Goal: Information Seeking & Learning: Learn about a topic

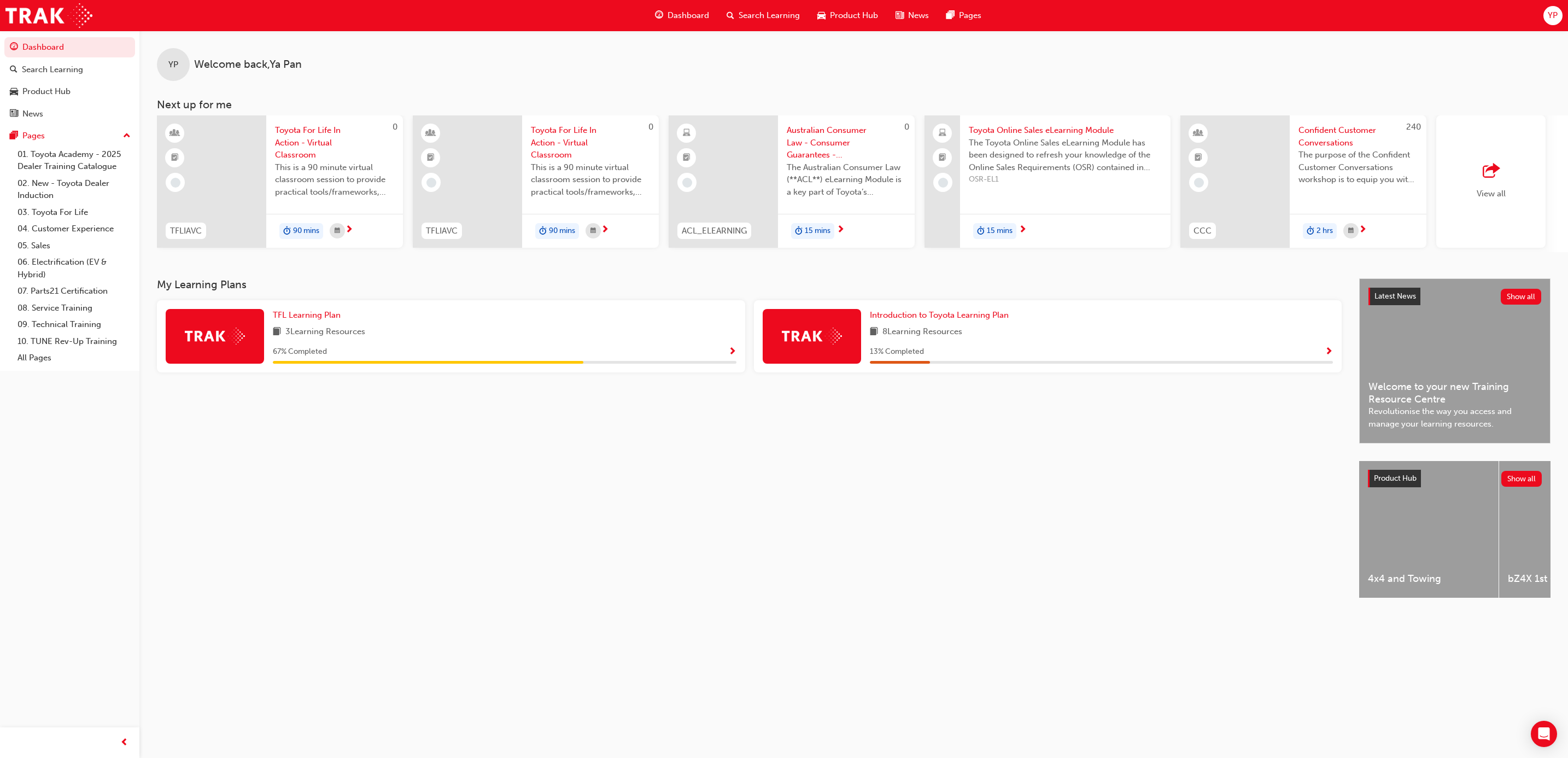
click at [765, 16] on span "Search Learning" at bounding box center [769, 15] width 61 height 13
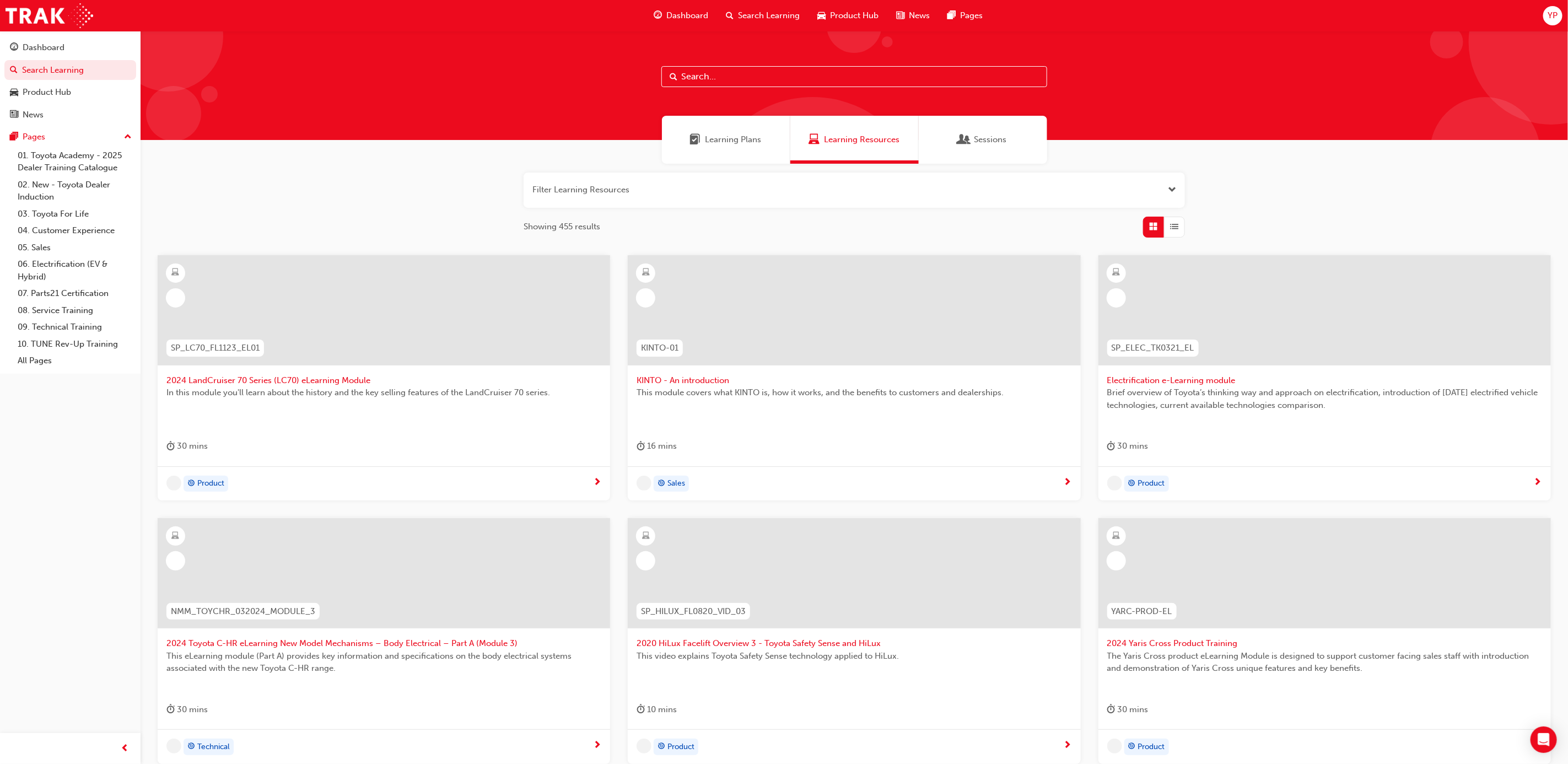
click at [694, 74] on input "text" at bounding box center [855, 76] width 386 height 21
paste input "SPK9102"
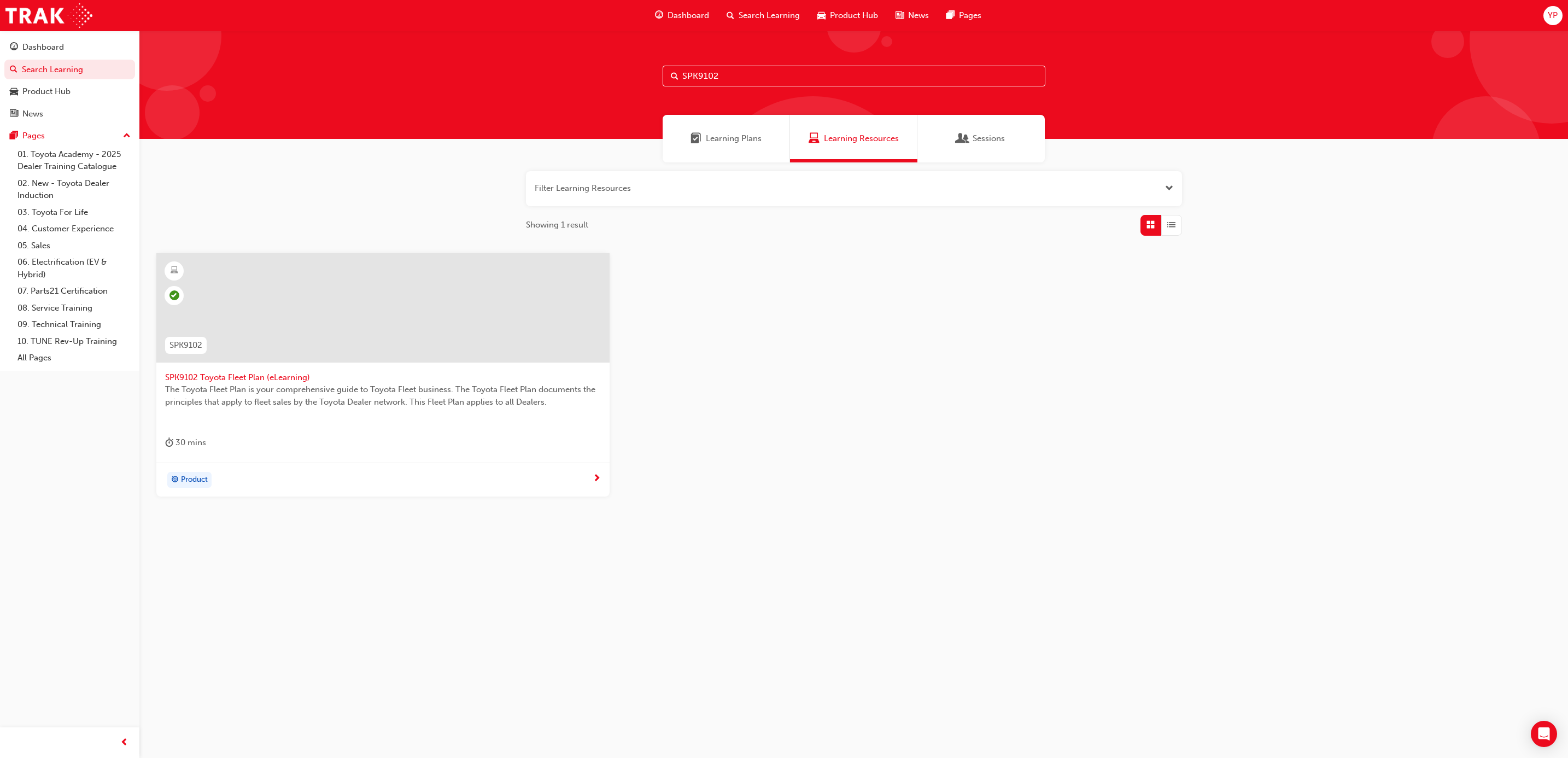
drag, startPoint x: 727, startPoint y: 79, endPoint x: 677, endPoint y: 76, distance: 50.1
click at [677, 76] on div "SPK9102" at bounding box center [854, 76] width 383 height 21
paste input "3"
type input "SPK9103"
click at [305, 377] on span "SPK9103 Toyota Sales Policies (eLearning)" at bounding box center [383, 377] width 436 height 13
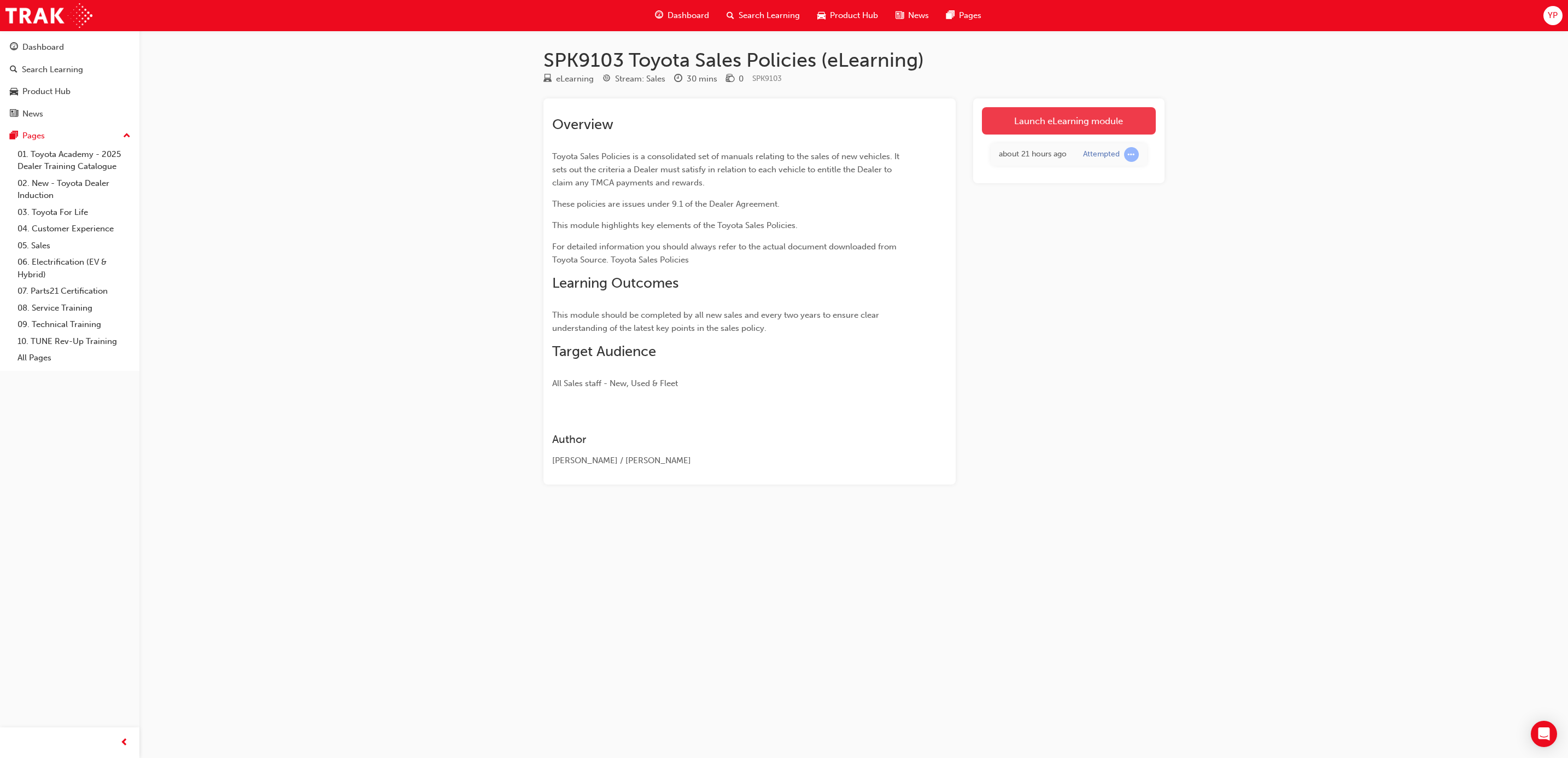
click at [1052, 124] on link "Launch eLearning module" at bounding box center [1069, 121] width 174 height 27
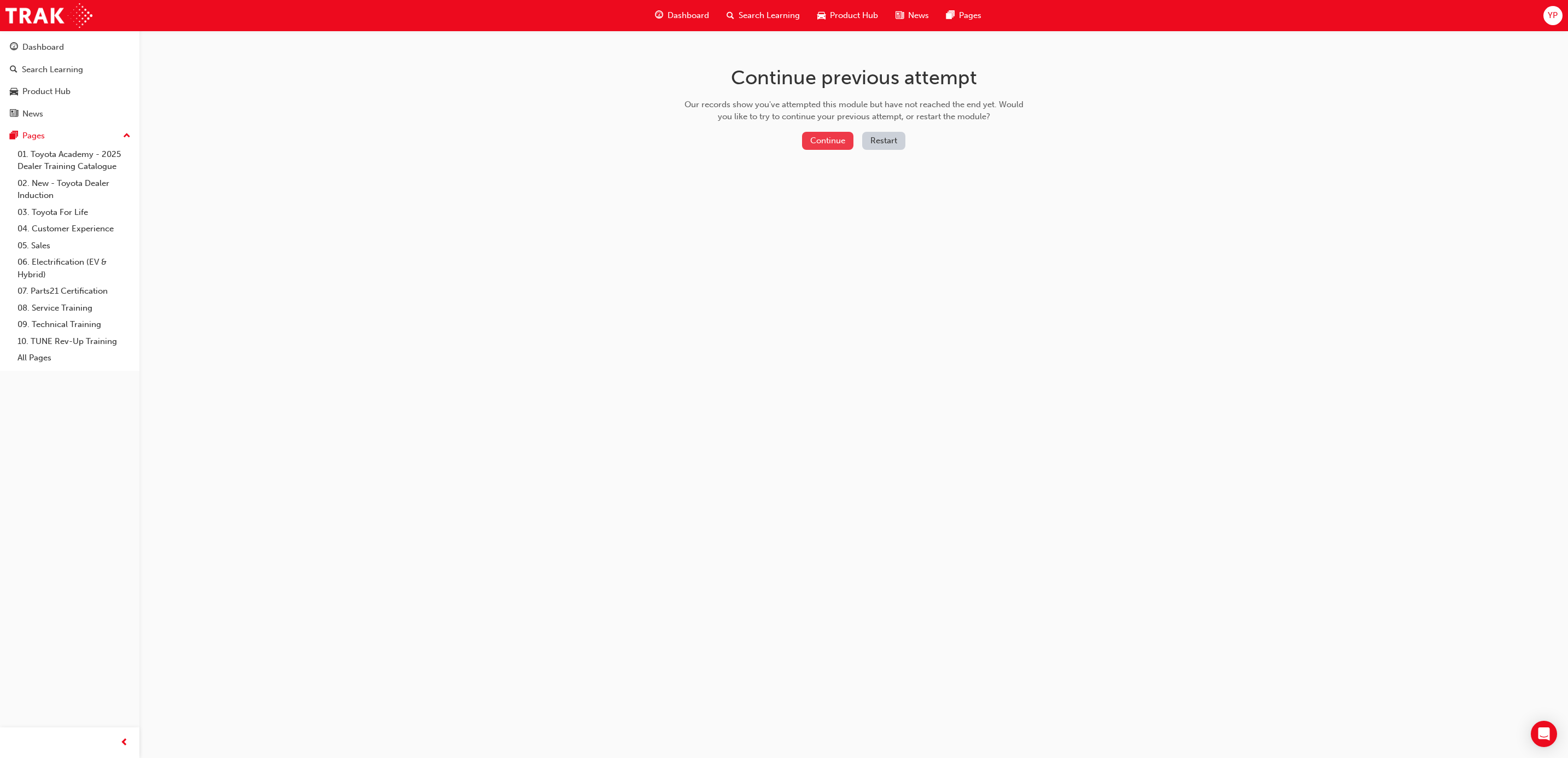
click at [832, 138] on button "Continue" at bounding box center [828, 141] width 51 height 18
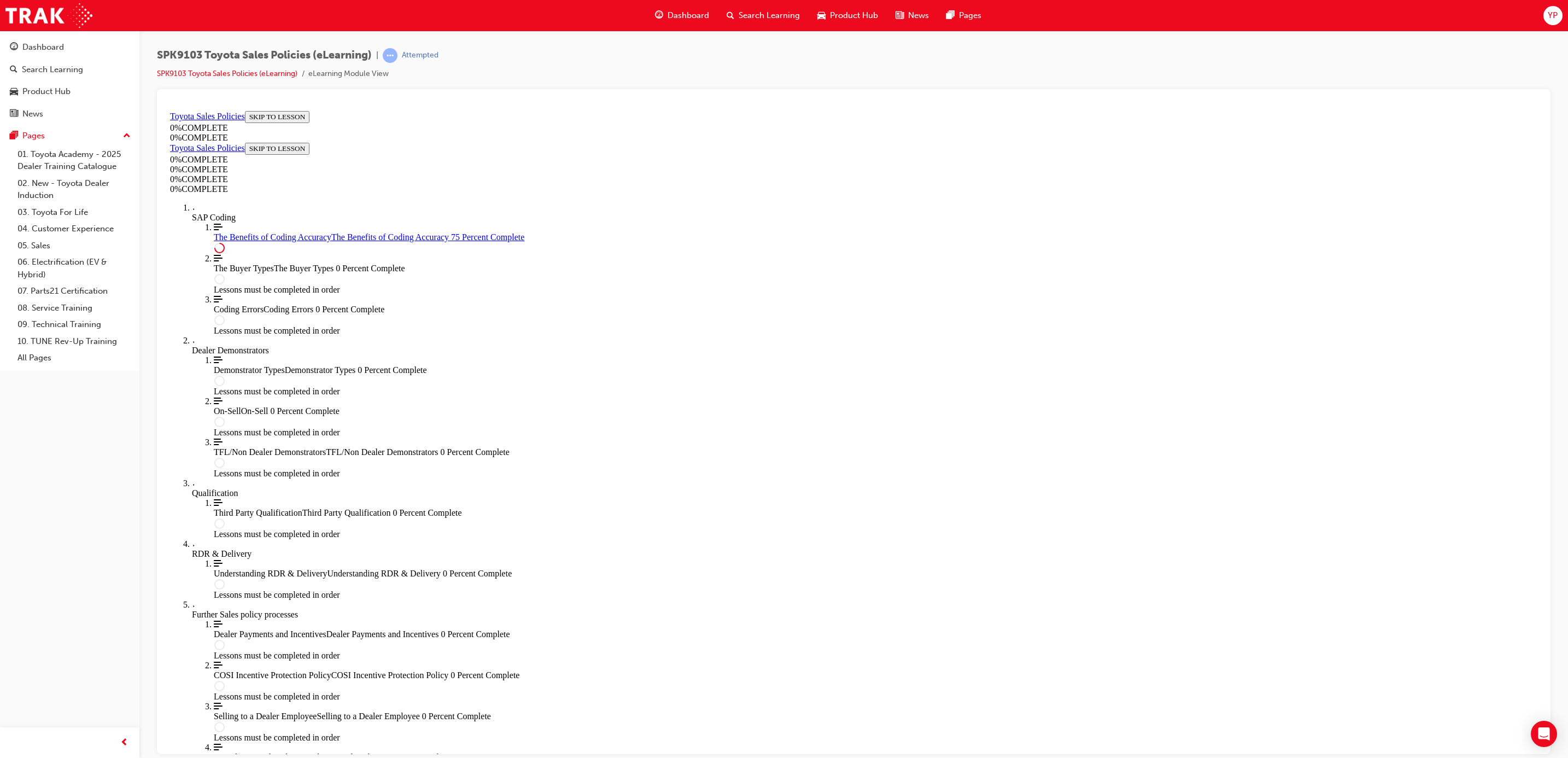
scroll to position [38, 0]
click at [234, 242] on div "The Benefits of Coding Accuracy The Benefits of Coding Accuracy 75 Percent Comp…" at bounding box center [876, 236] width 1323 height 10
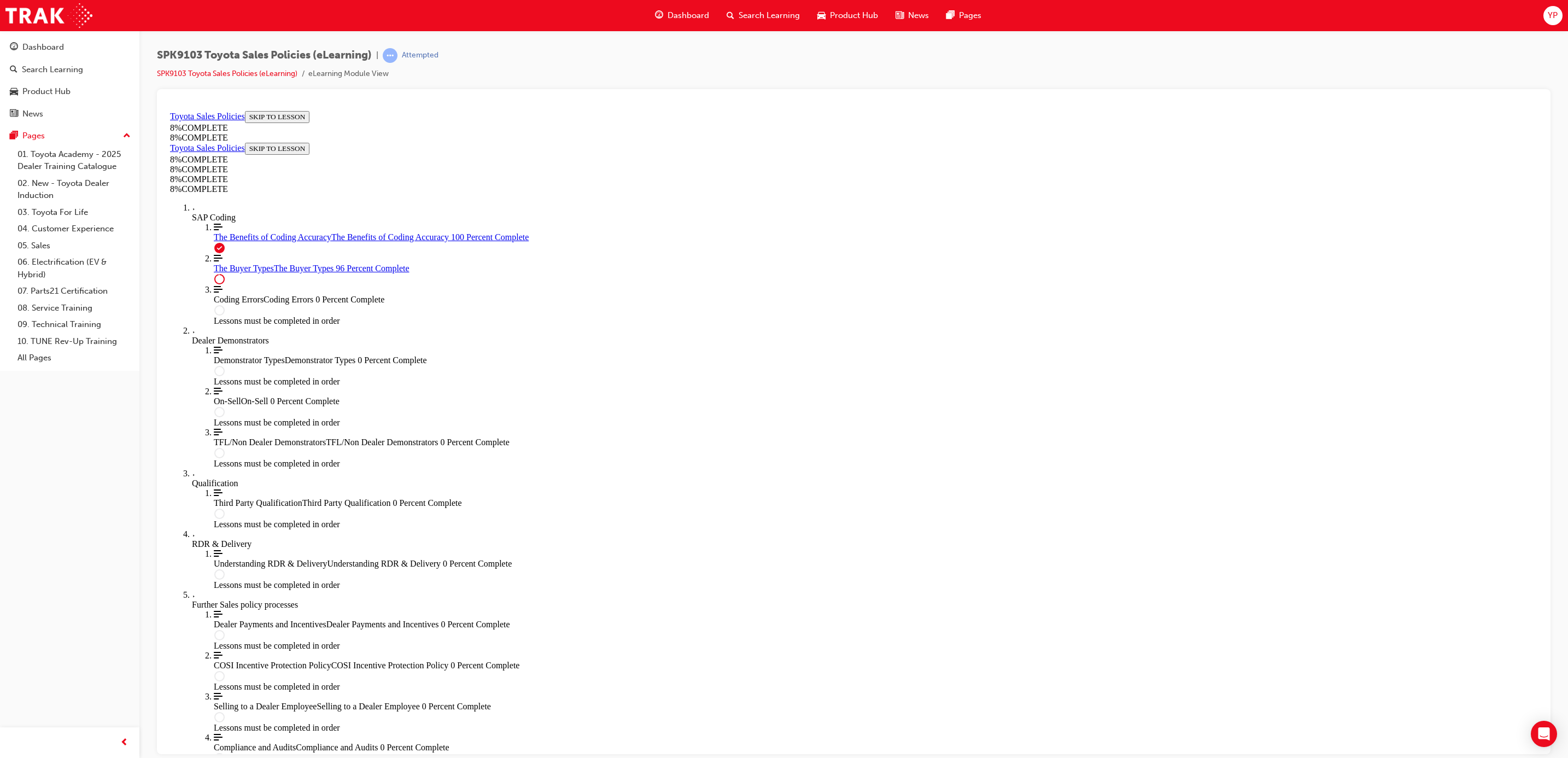
scroll to position [3087, 0]
click at [216, 222] on div "More Filled caret pointing right SAP Coding" at bounding box center [865, 212] width 1346 height 20
click at [216, 120] on link "Toyota Sales Policies" at bounding box center [207, 116] width 75 height 9
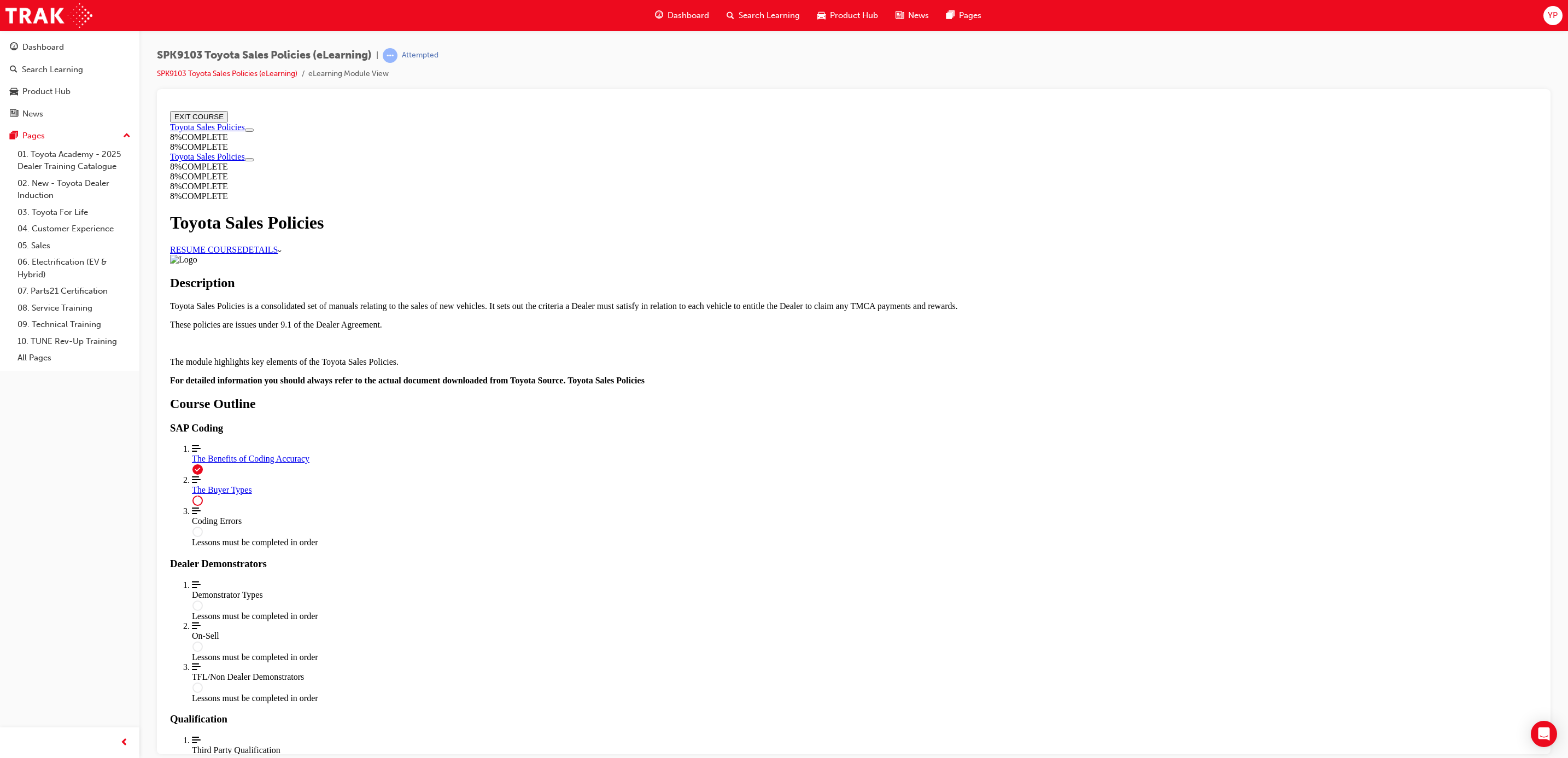
scroll to position [0, 0]
click at [353, 53] on span "SPK9103 Toyota Sales Policies (eLearning)" at bounding box center [264, 56] width 215 height 13
click at [389, 56] on span "learningRecordVerb_ATTEMPT-icon" at bounding box center [390, 55] width 14 height 14
click at [821, 453] on div "The Benefits of Coding Accuracy" at bounding box center [865, 458] width 1346 height 10
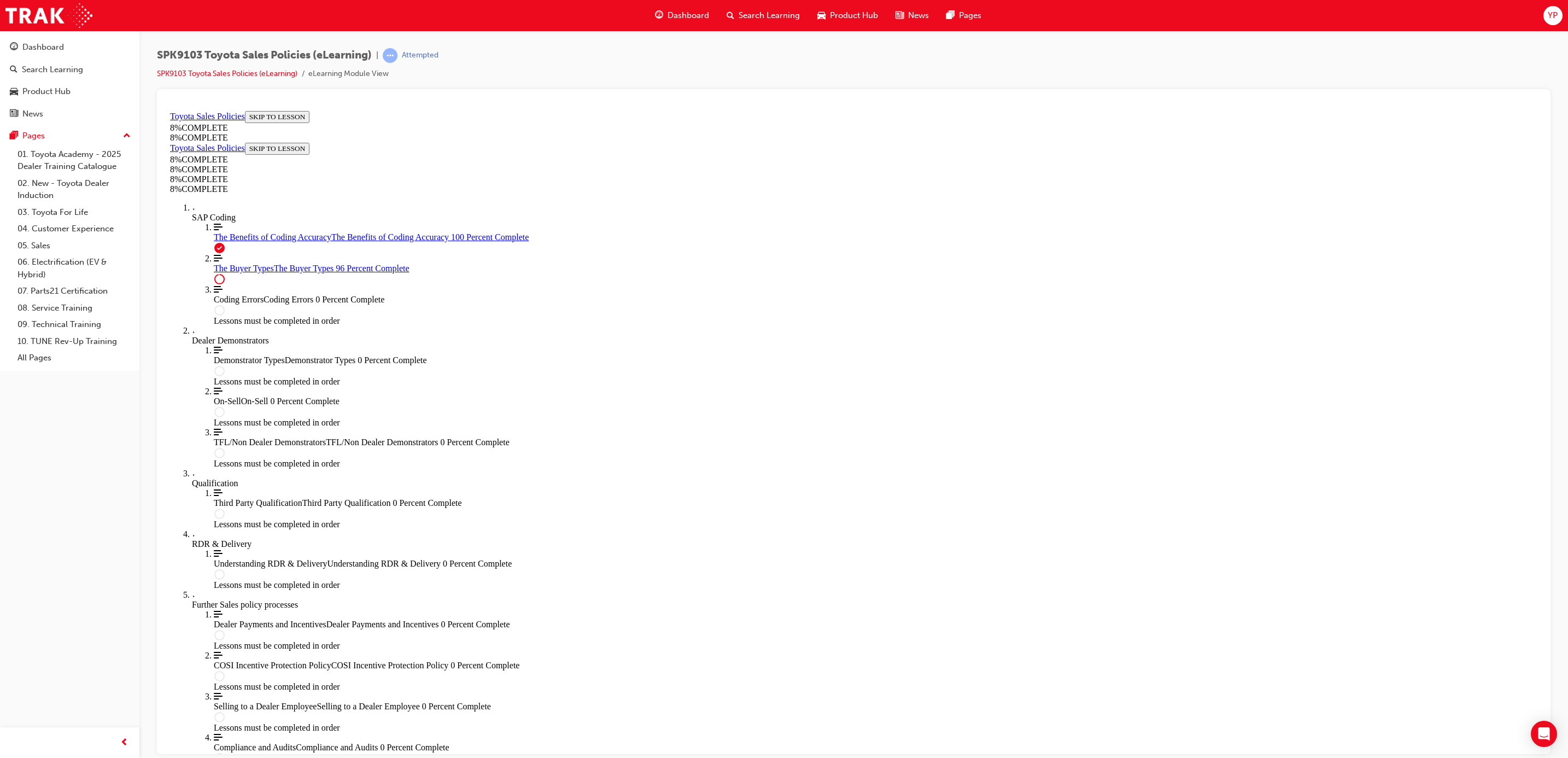
scroll to position [263, 0]
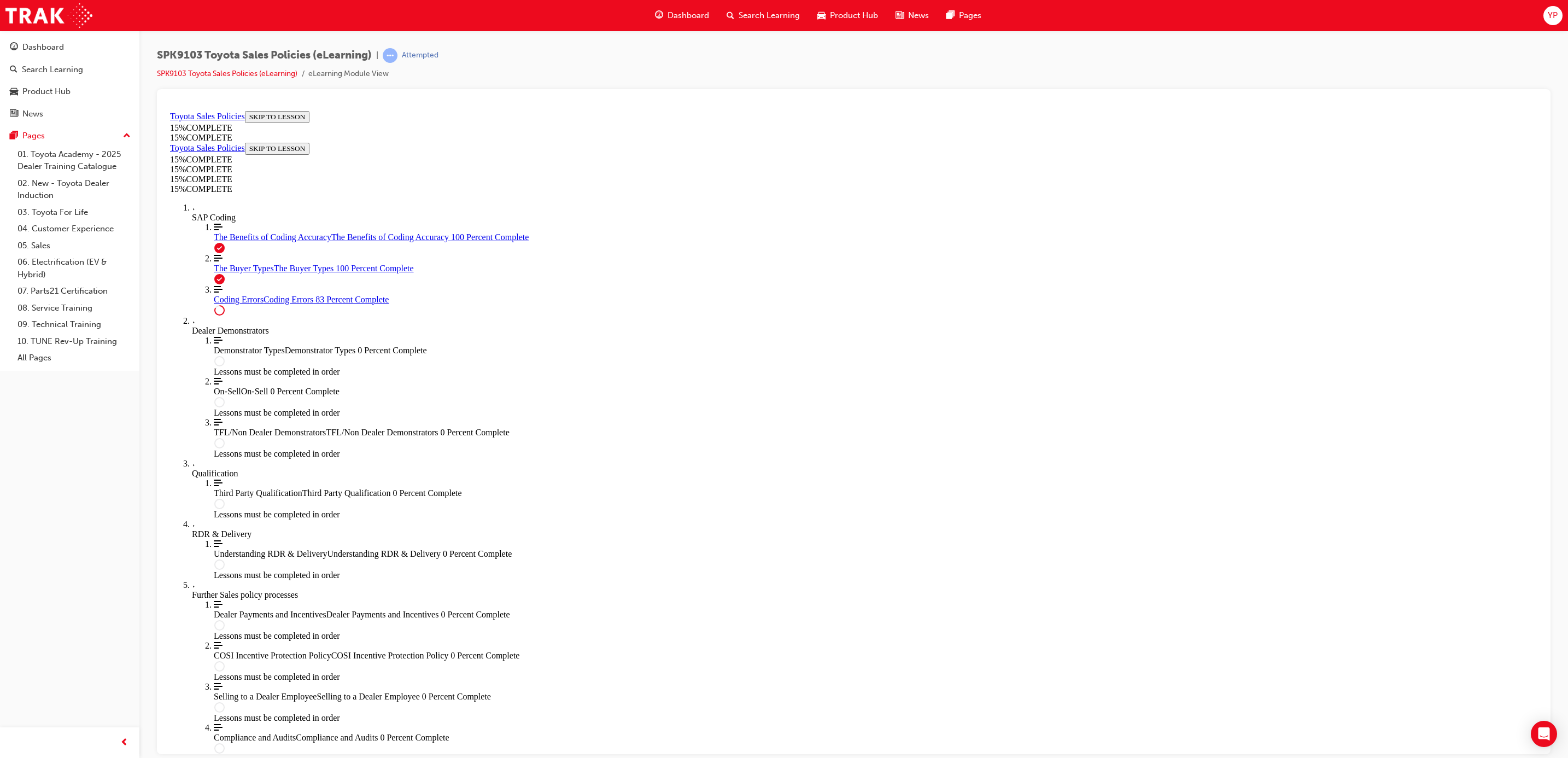
scroll to position [625, 0]
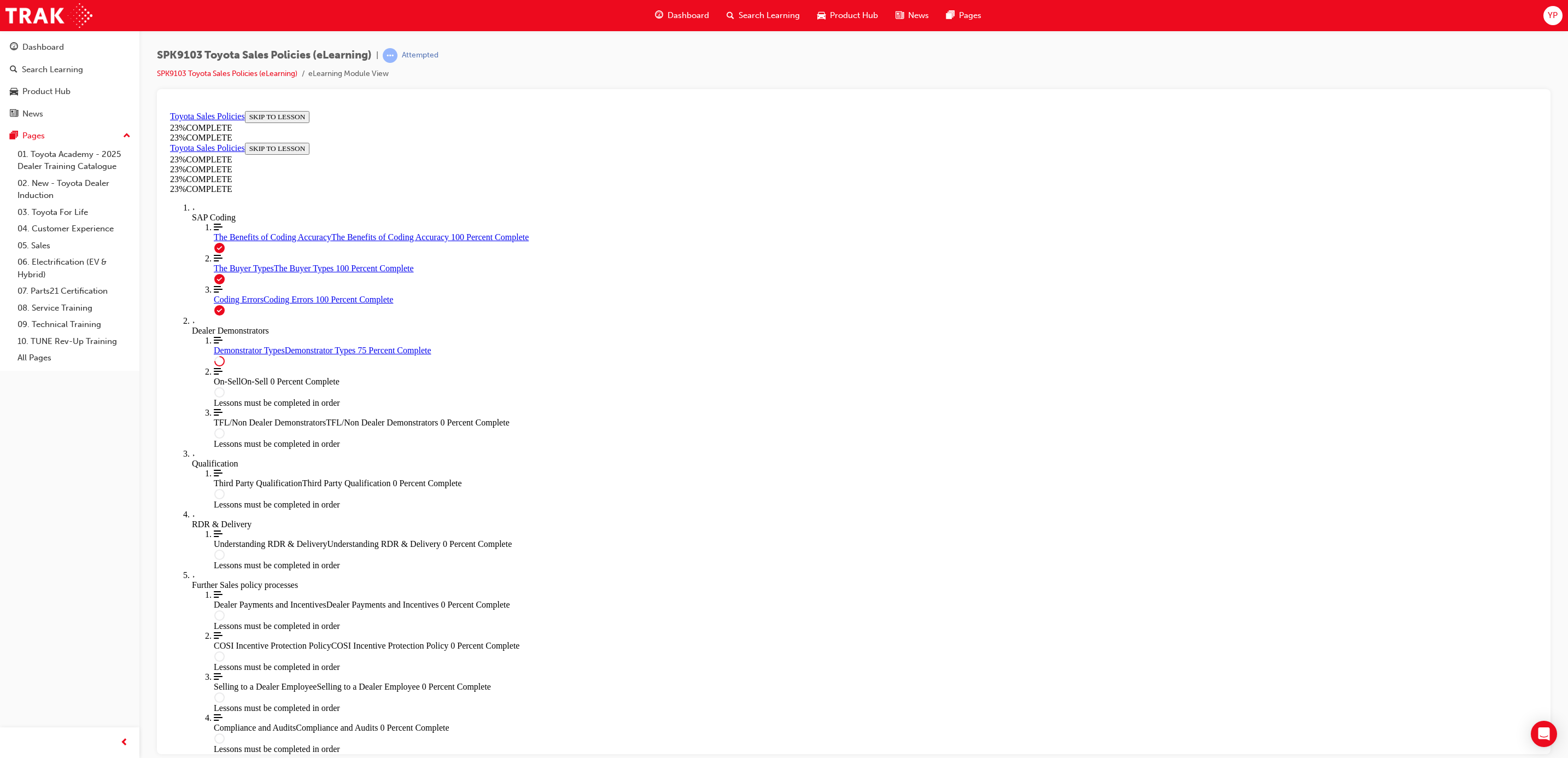
scroll to position [252, 0]
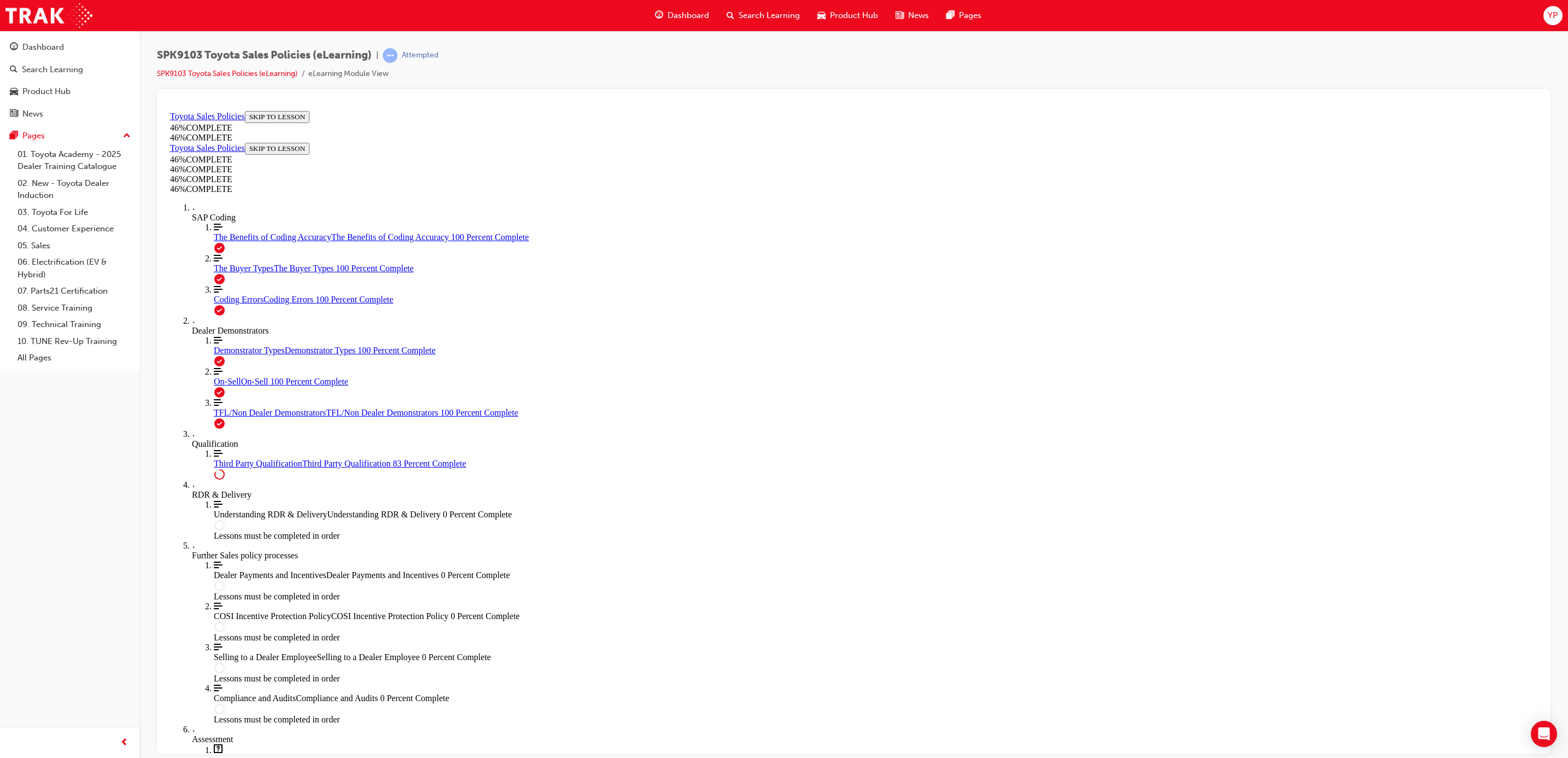
scroll to position [745, 0]
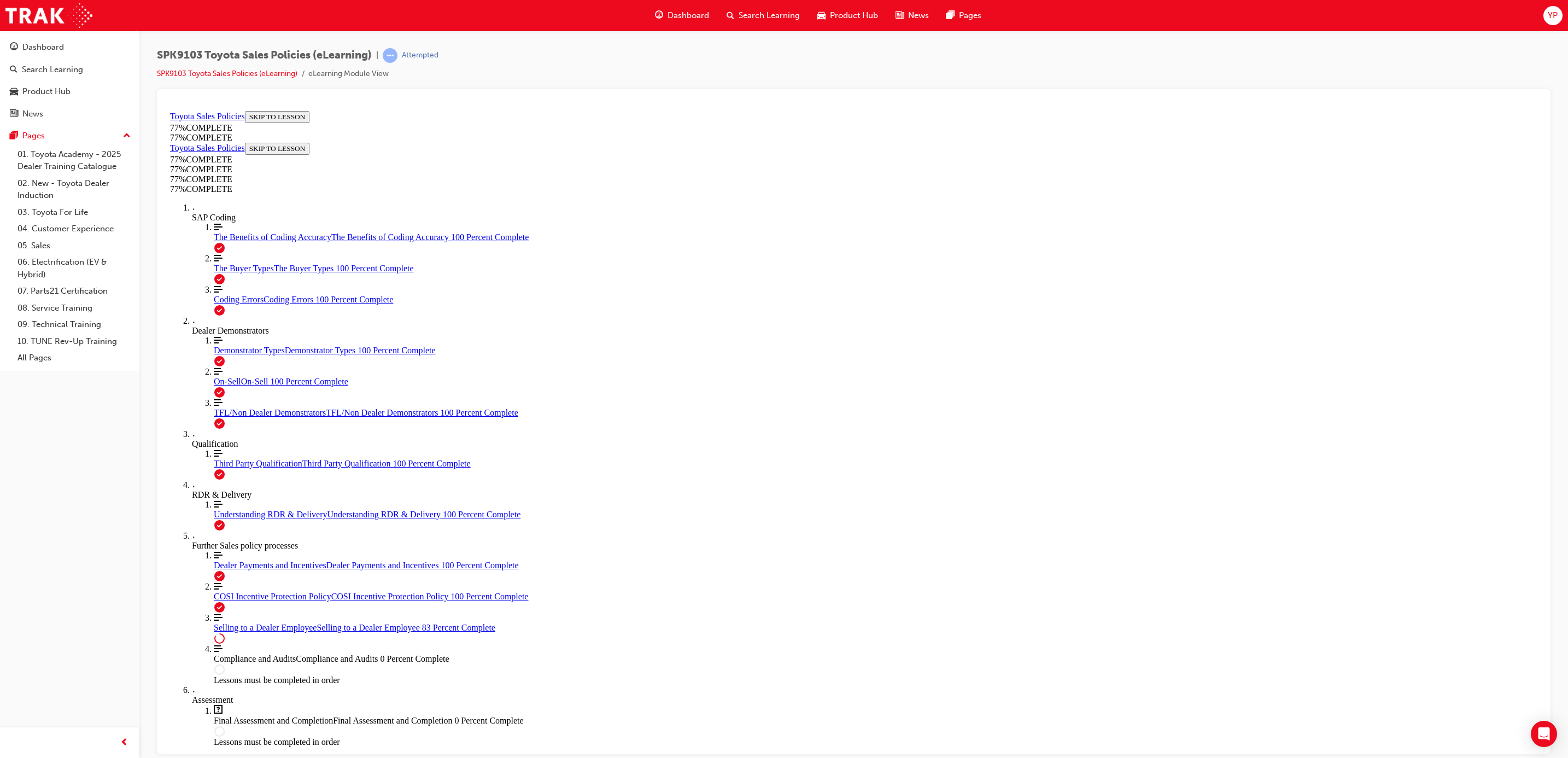
click at [170, 756] on icon "Lesson Content" at bounding box center [170, 756] width 0 height 0
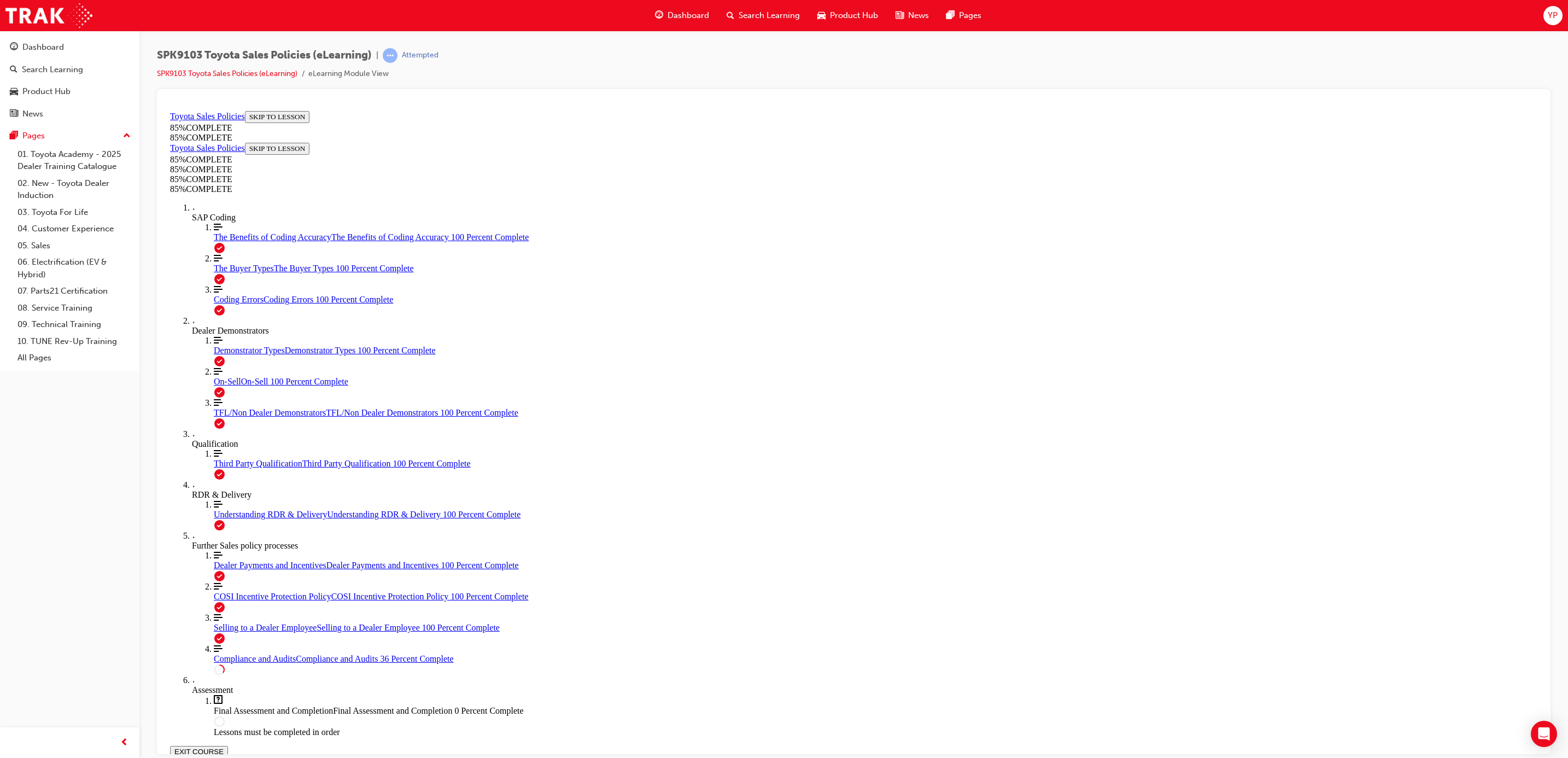
drag, startPoint x: 916, startPoint y: 381, endPoint x: 776, endPoint y: 524, distance: 200.1
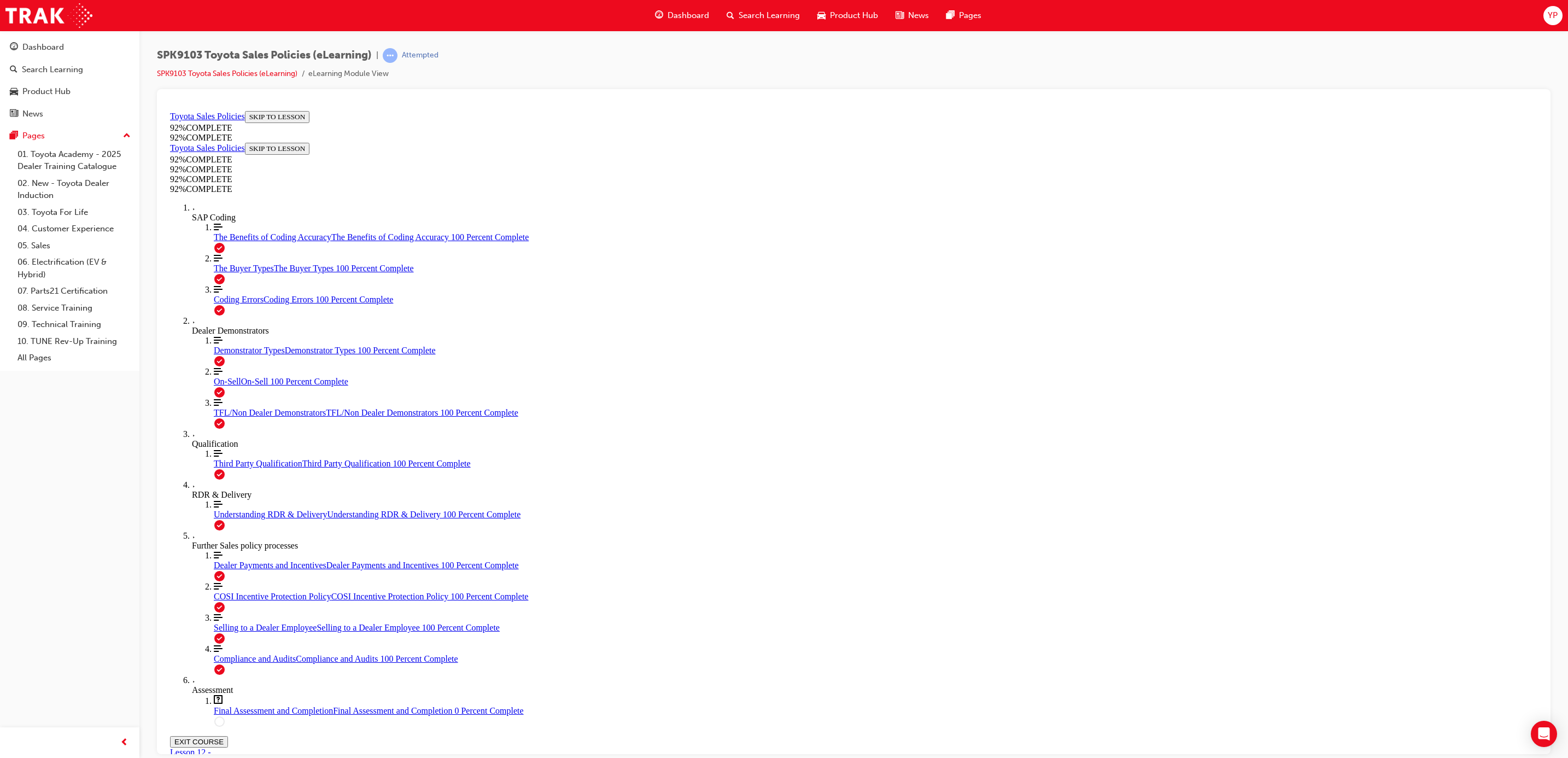
drag, startPoint x: 758, startPoint y: 311, endPoint x: 759, endPoint y: 317, distance: 6.1
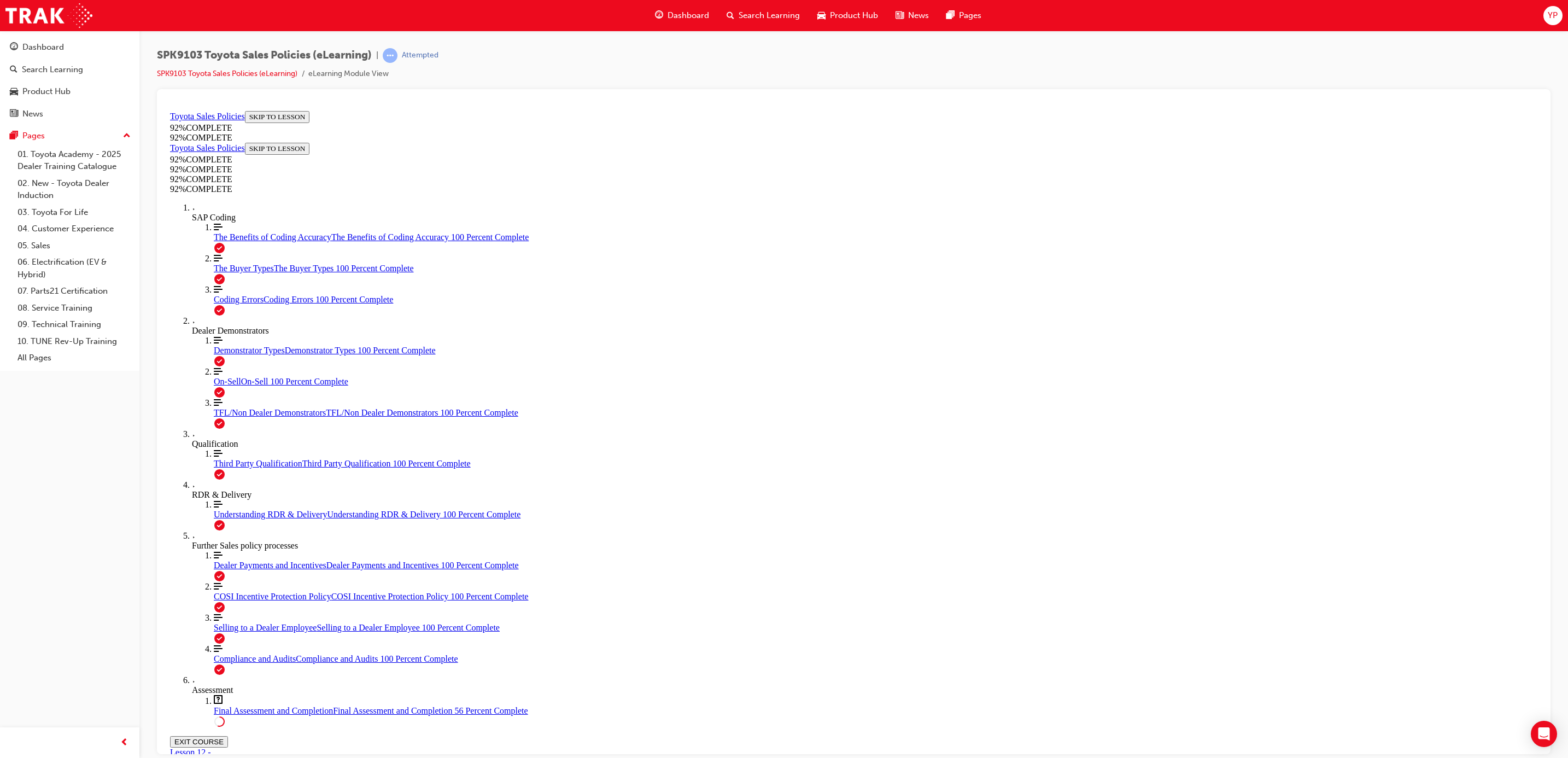
drag, startPoint x: 920, startPoint y: 642, endPoint x: 1490, endPoint y: 546, distance: 578.0
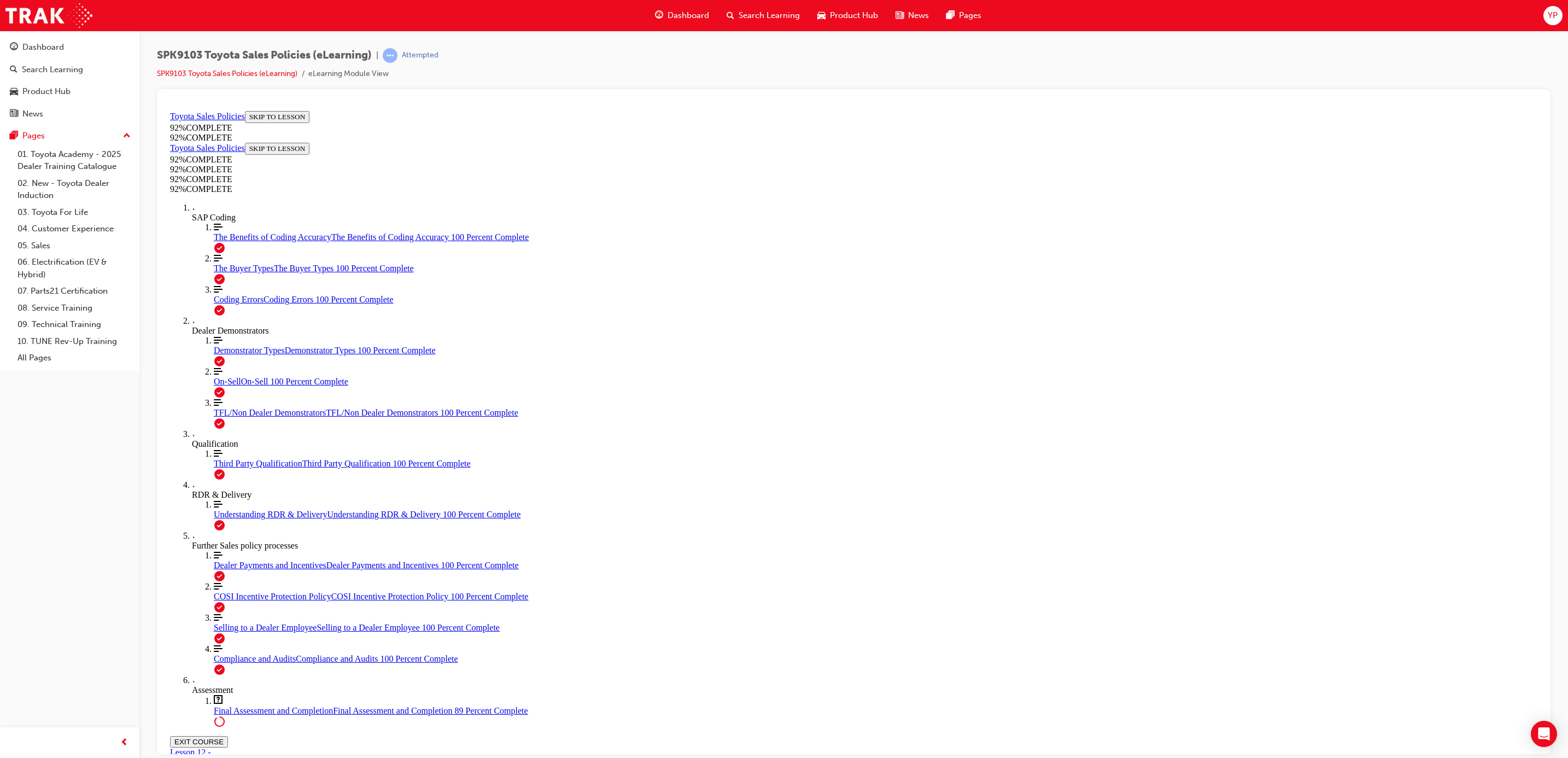
click at [215, 489] on div "RDR & Delivery" at bounding box center [865, 494] width 1346 height 10
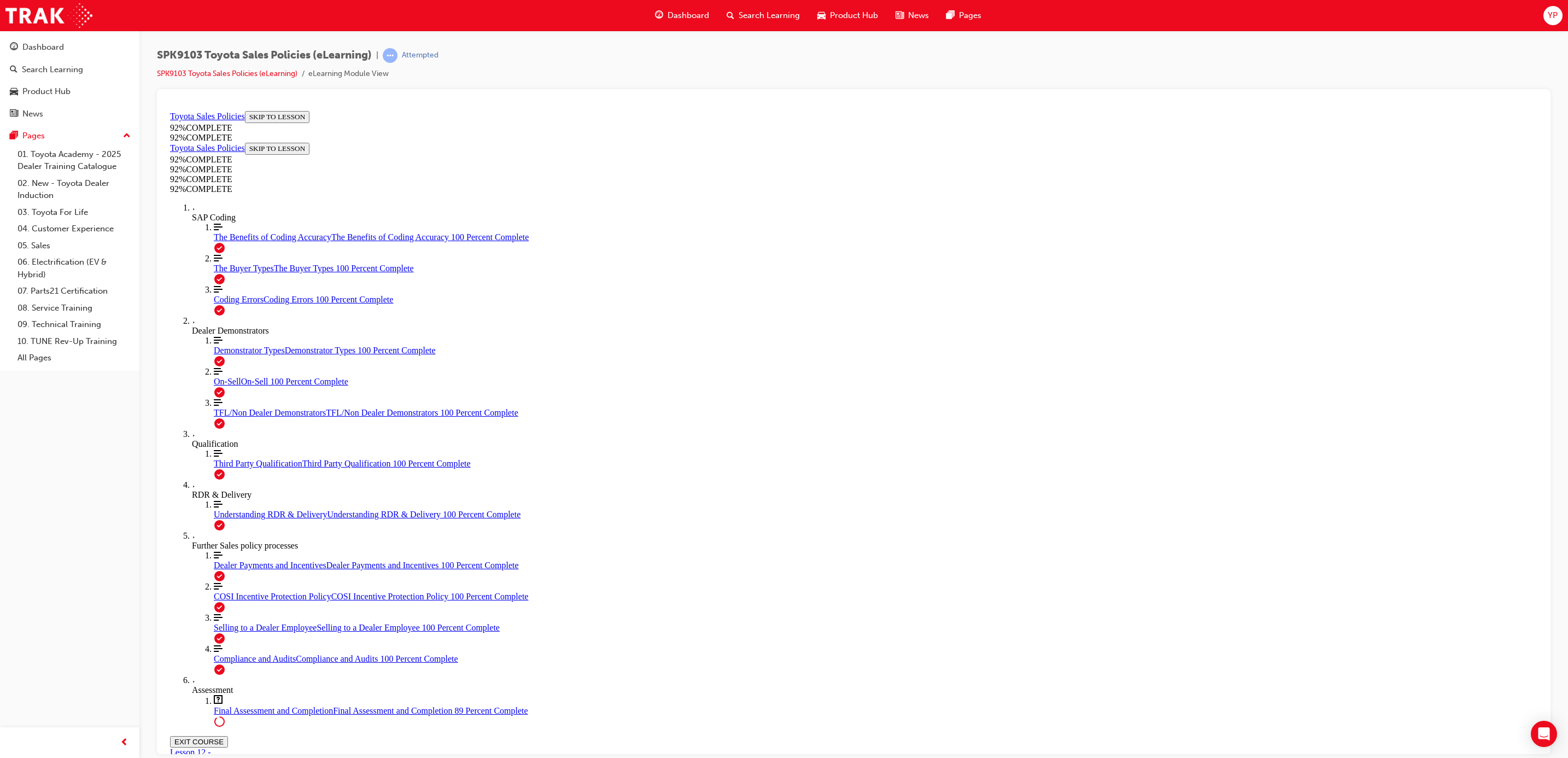
scroll to position [211, 0]
click at [200, 489] on div "RDR & Delivery" at bounding box center [865, 494] width 1346 height 10
click at [214, 509] on span "Understanding RDR & Delivery" at bounding box center [271, 513] width 114 height 9
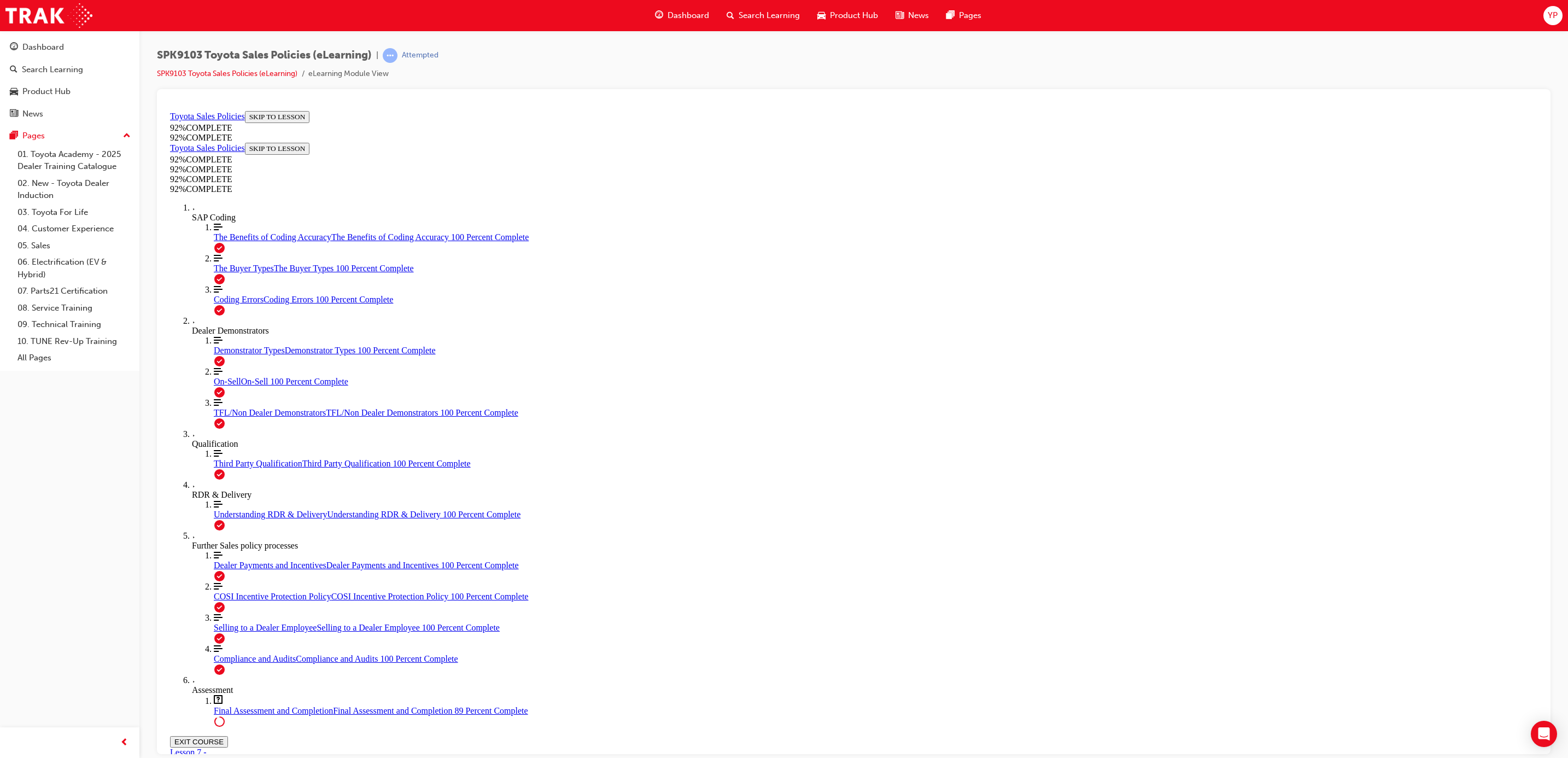
click at [220, 705] on span "Final Assessment and Completion" at bounding box center [274, 709] width 119 height 9
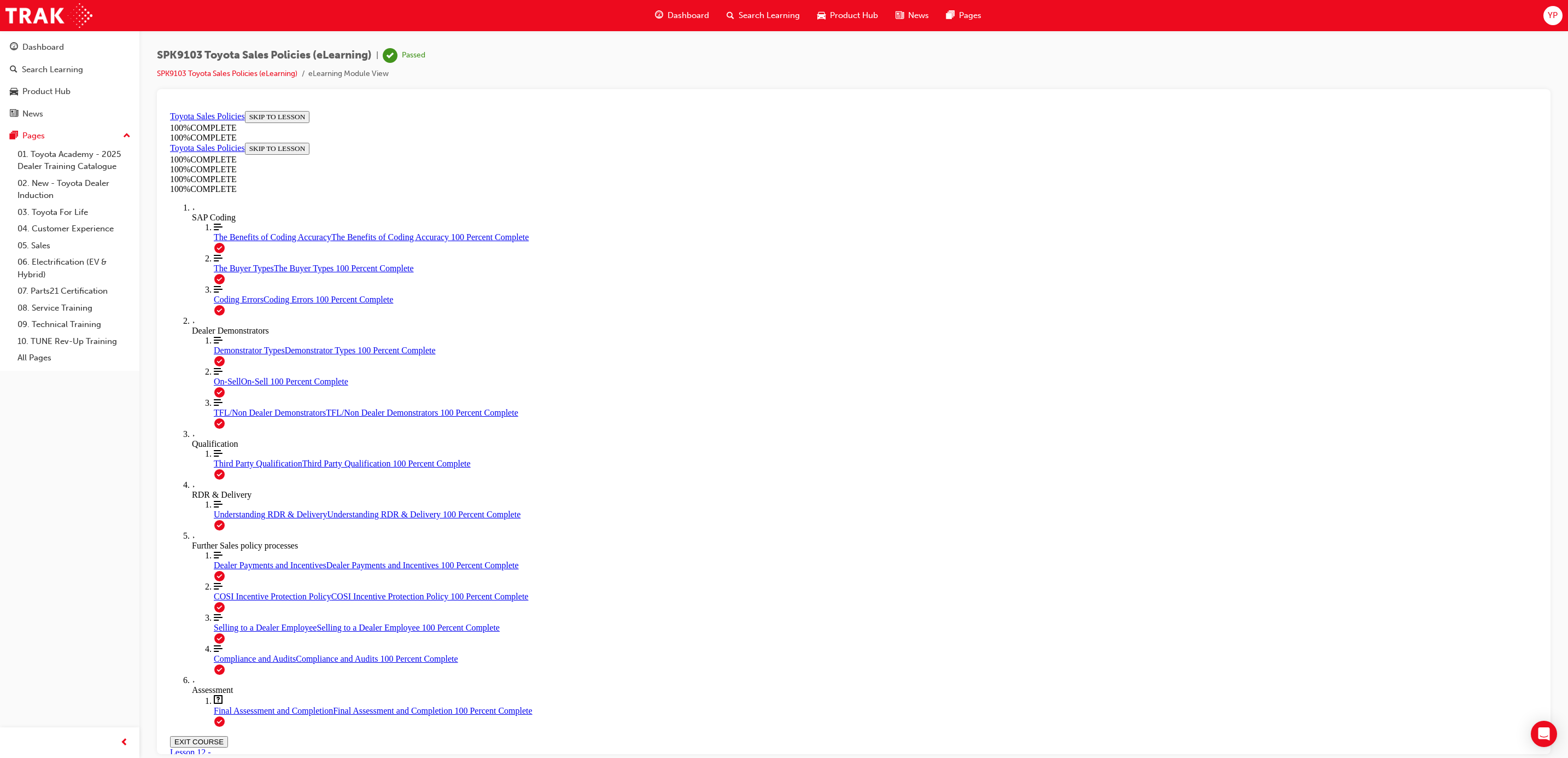
scroll to position [0, 0]
click at [759, 12] on span "Search Learning" at bounding box center [769, 15] width 61 height 13
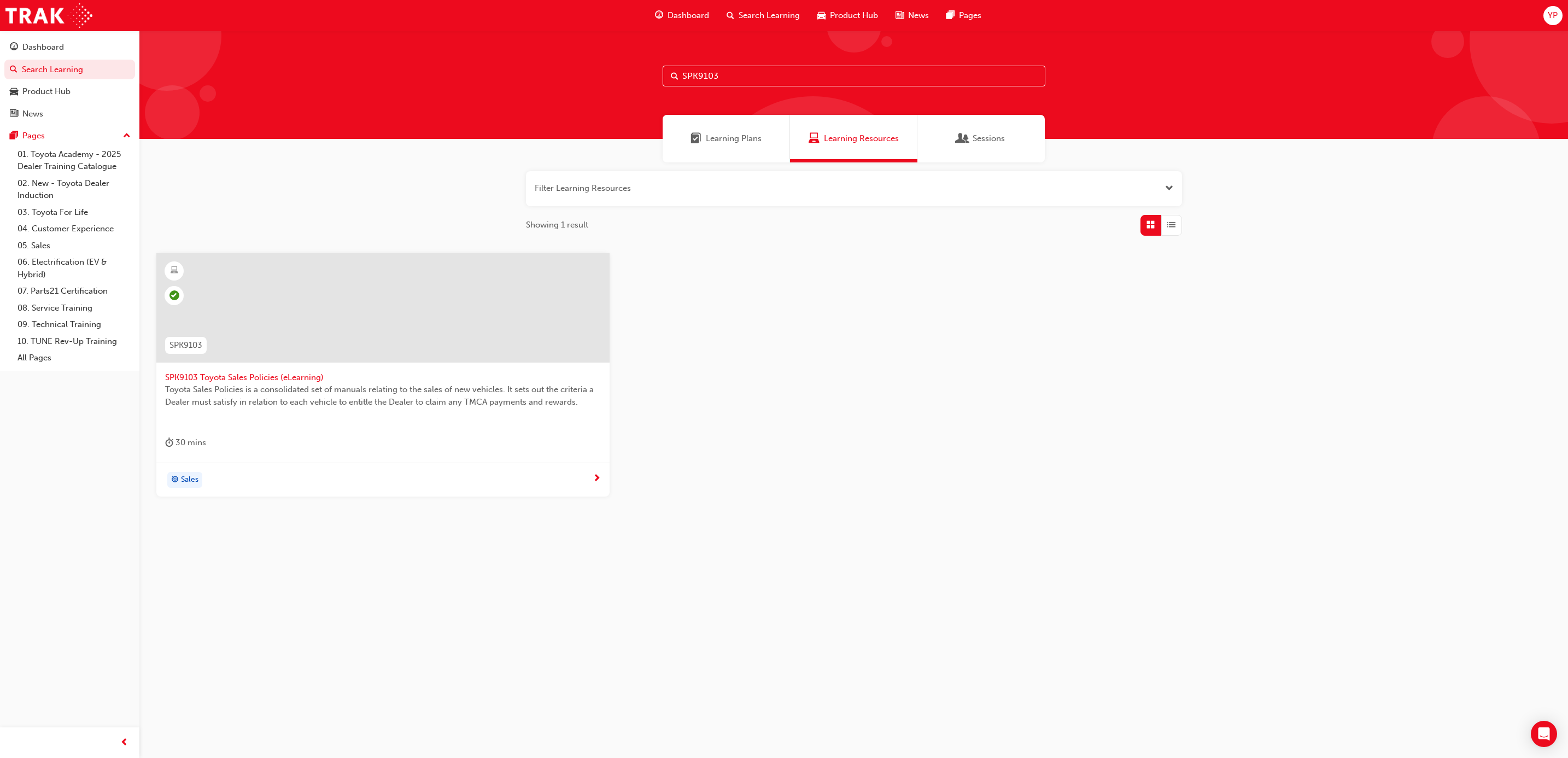
drag, startPoint x: 727, startPoint y: 74, endPoint x: 682, endPoint y: 68, distance: 45.4
click at [682, 68] on input "SPK9103" at bounding box center [854, 76] width 383 height 21
paste input "2"
type input "SPK9102"
click at [234, 303] on div at bounding box center [383, 307] width 453 height 109
